Goal: Find specific page/section: Find specific page/section

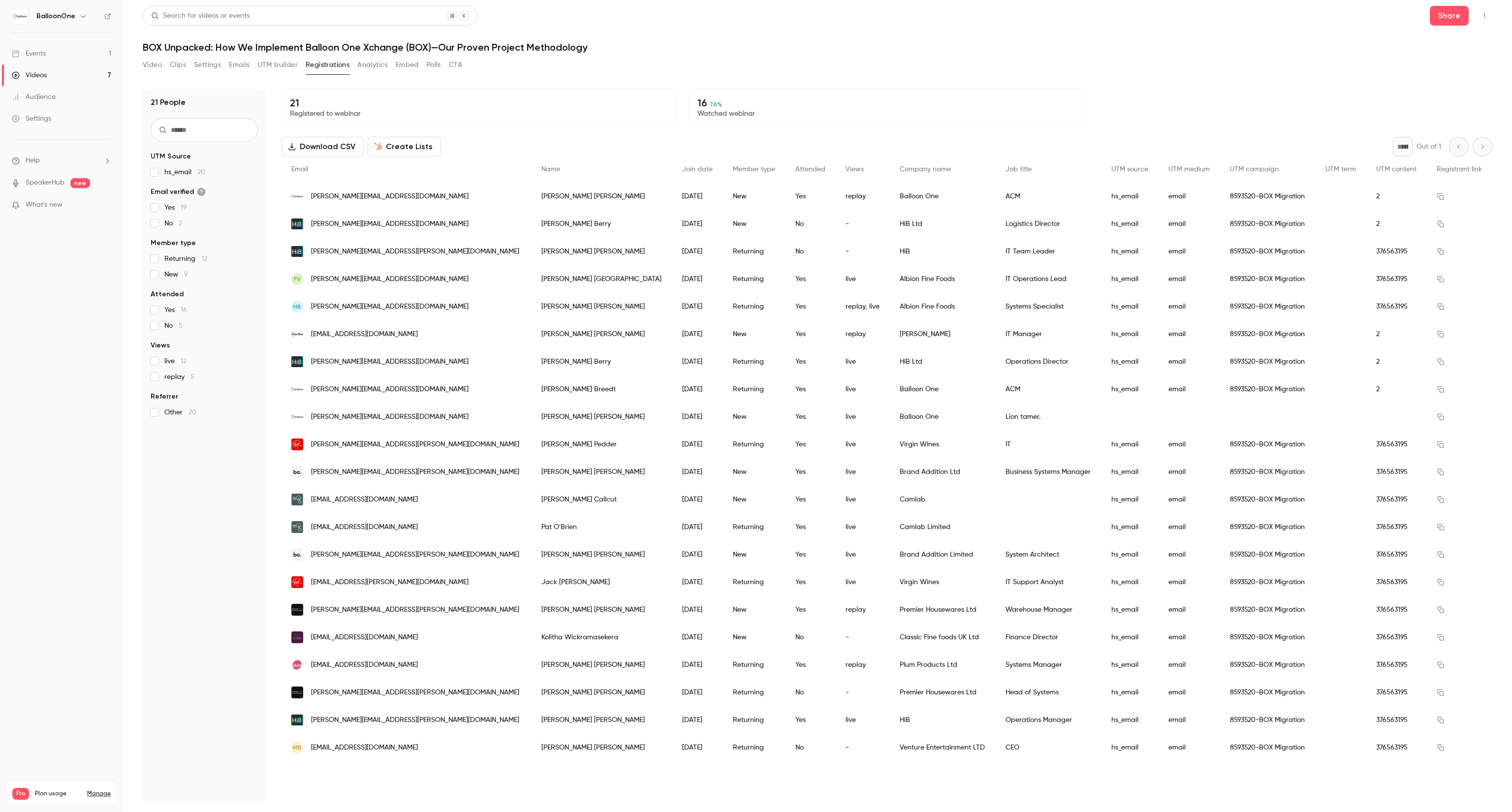
click at [66, 56] on link "Events 1" at bounding box center [61, 53] width 123 height 21
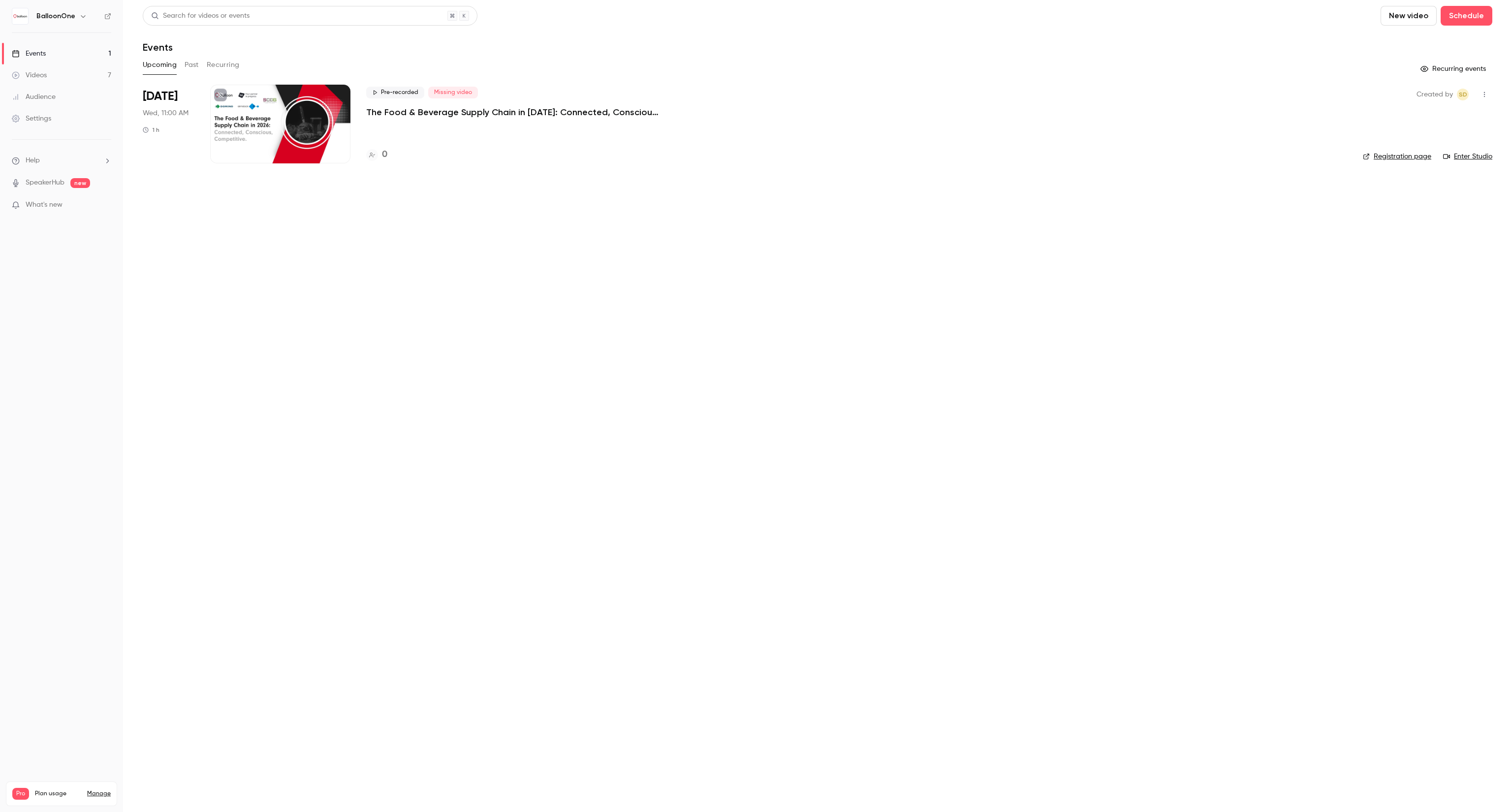
click at [101, 75] on link "Videos 7" at bounding box center [61, 75] width 123 height 21
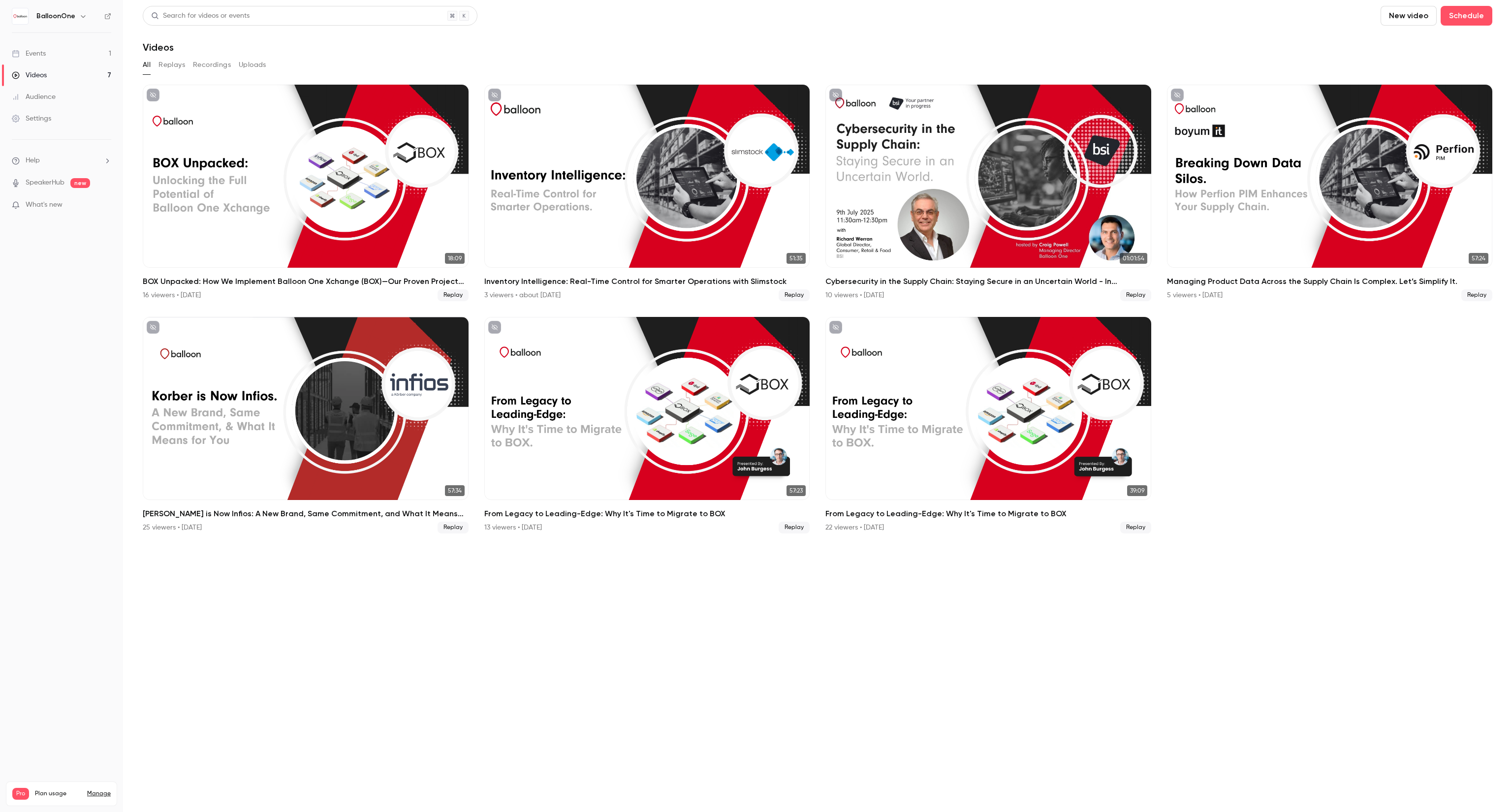
click at [983, 692] on section "Search for videos or events New video Schedule Videos All Replays Recordings Up…" at bounding box center [818, 406] width 1350 height 800
